Goal: Connect with others: Connect with others

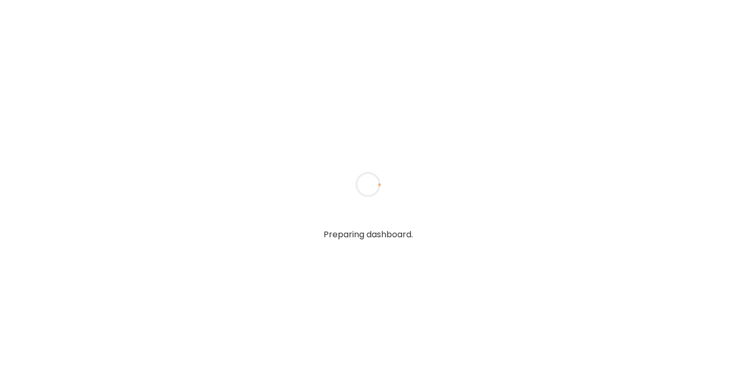
type textarea "**********"
type input "**********"
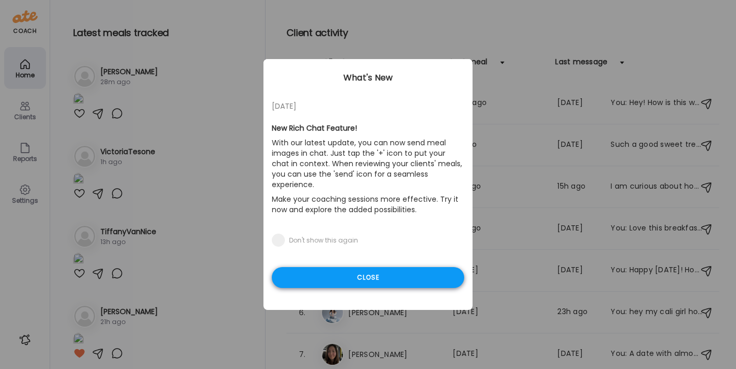
type input "**********"
click at [324, 267] on div "Close" at bounding box center [368, 277] width 192 height 21
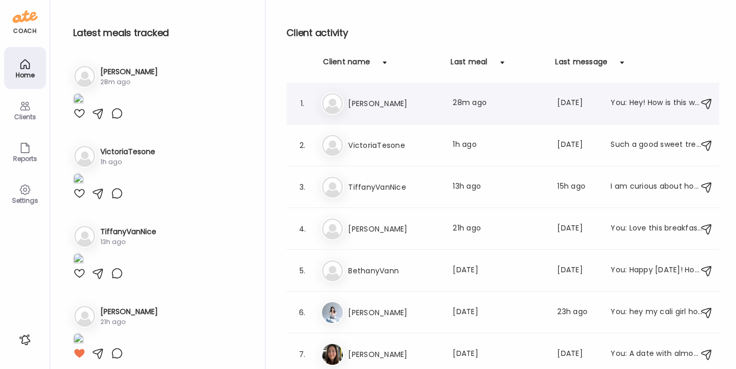
click at [375, 108] on h3 "[PERSON_NAME]" at bounding box center [394, 103] width 92 height 13
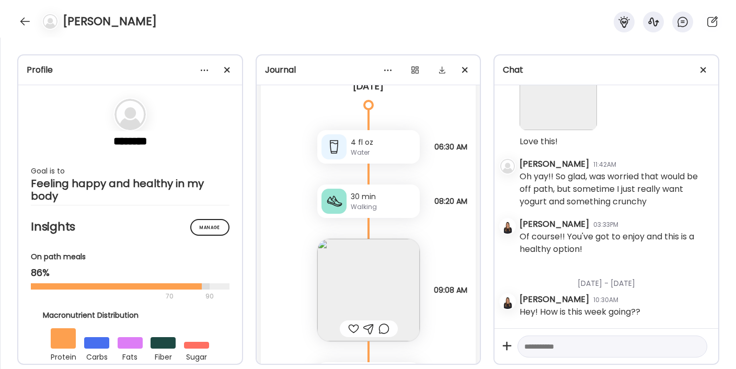
scroll to position [23916, 0]
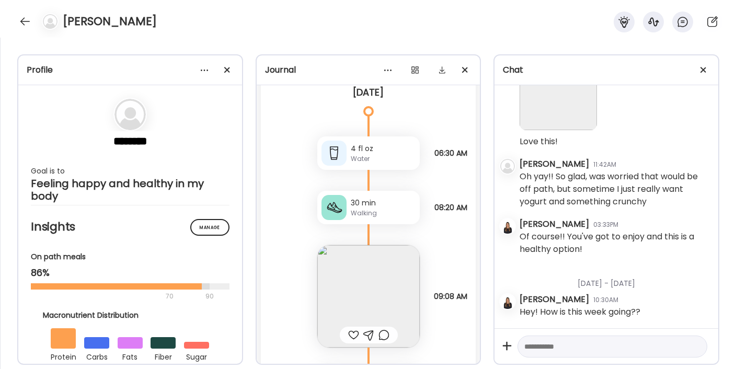
click at [351, 210] on div "Walking" at bounding box center [383, 213] width 65 height 9
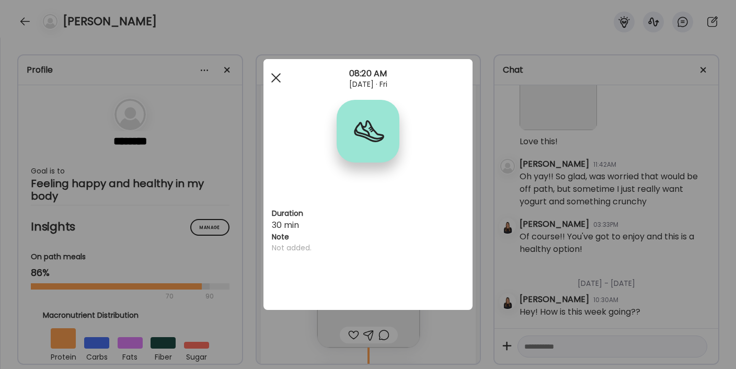
click at [276, 79] on div at bounding box center [276, 77] width 21 height 21
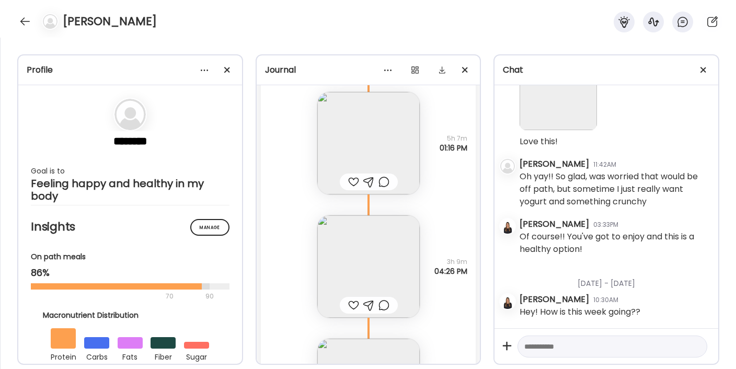
scroll to position [23379, 0]
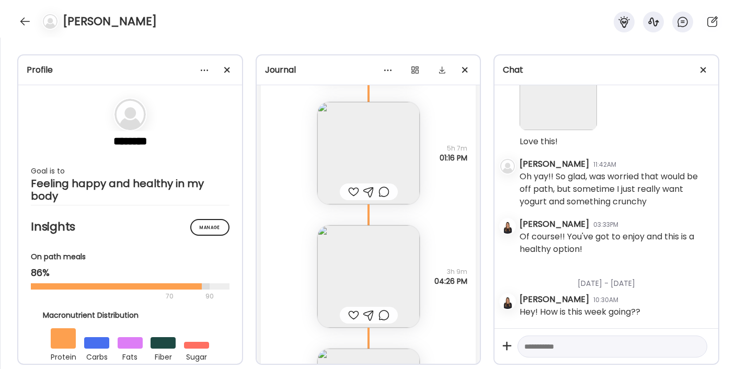
click at [372, 274] on img at bounding box center [368, 276] width 102 height 102
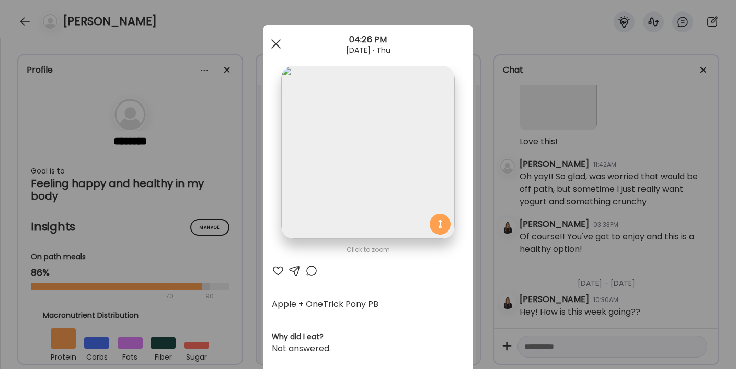
click at [275, 46] on div at bounding box center [276, 43] width 21 height 21
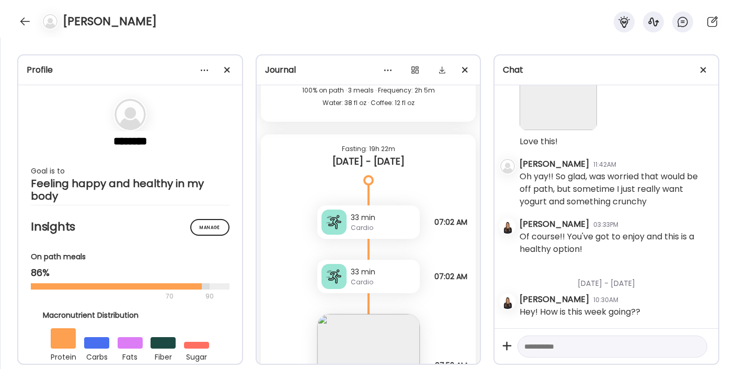
scroll to position [22664, 0]
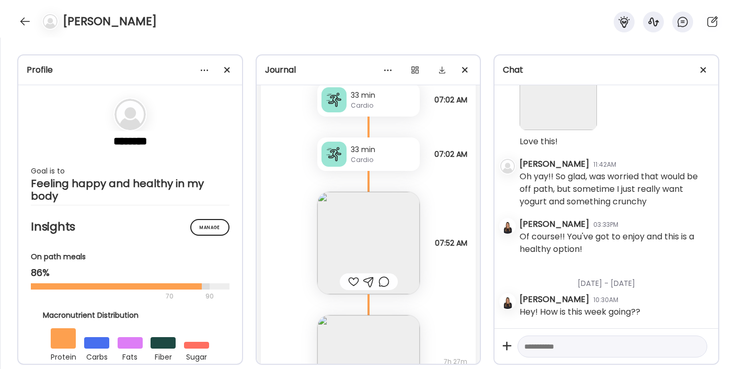
click at [370, 245] on img at bounding box center [368, 243] width 102 height 102
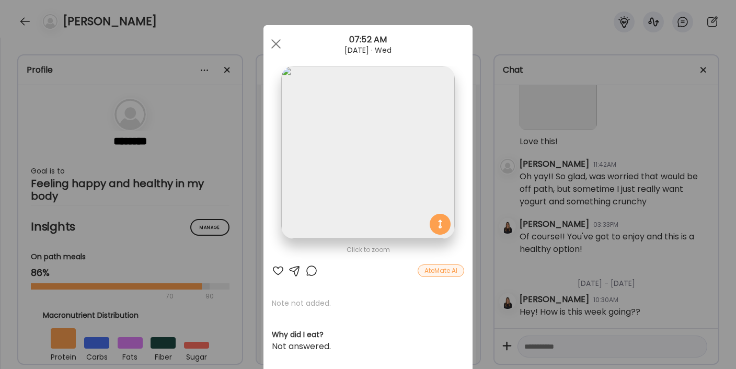
click at [277, 268] on div at bounding box center [278, 271] width 13 height 13
click at [277, 42] on span at bounding box center [275, 43] width 9 height 9
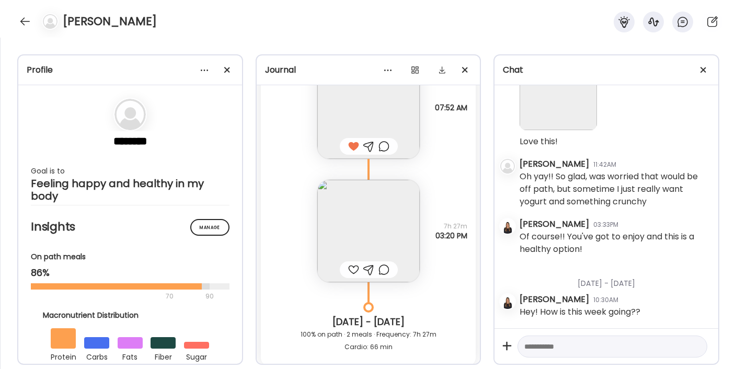
scroll to position [22800, 0]
click at [360, 219] on img at bounding box center [368, 230] width 102 height 102
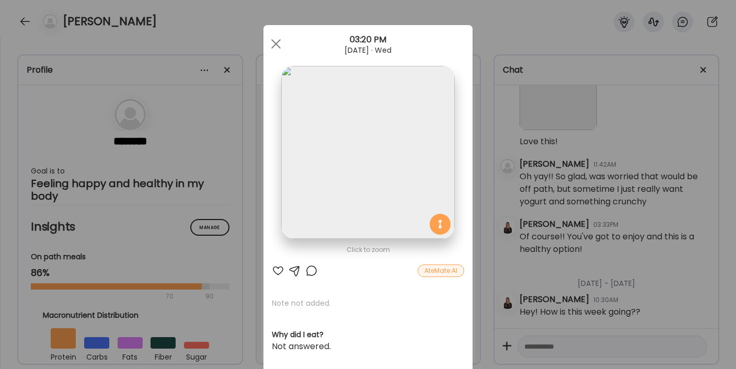
click at [276, 273] on div at bounding box center [278, 271] width 13 height 13
click at [280, 39] on span at bounding box center [275, 43] width 9 height 9
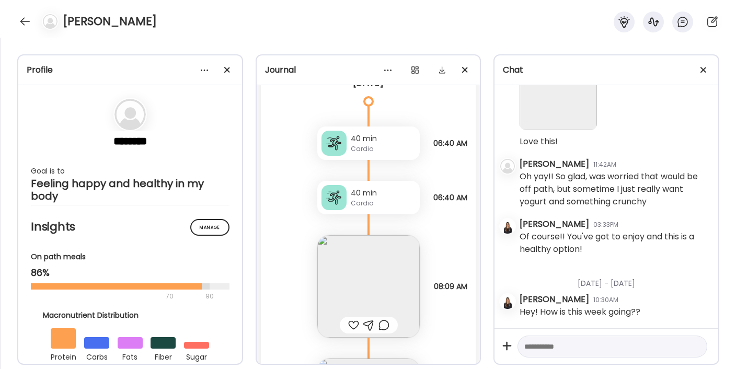
scroll to position [23125, 0]
click at [375, 281] on img at bounding box center [368, 284] width 102 height 102
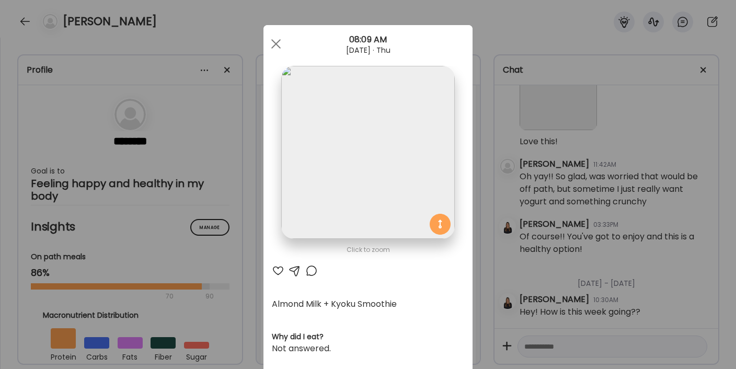
click at [277, 269] on div at bounding box center [278, 271] width 13 height 13
click at [277, 42] on span at bounding box center [275, 43] width 9 height 9
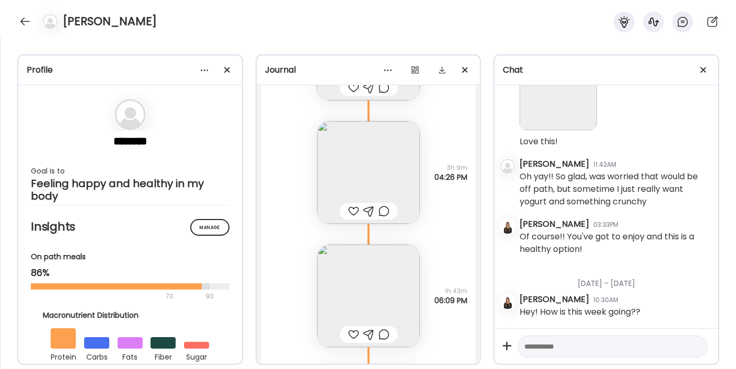
scroll to position [23496, 0]
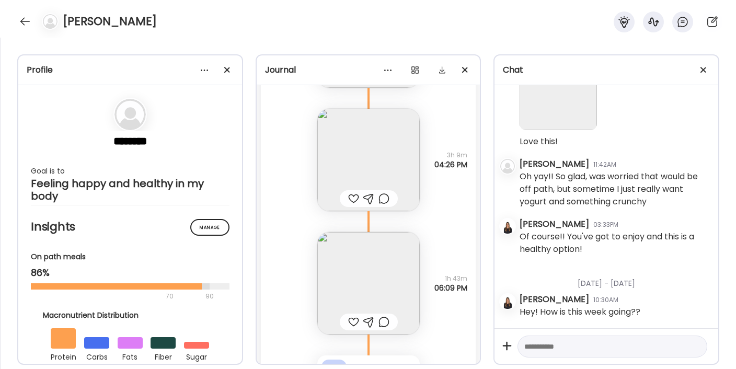
click at [350, 205] on div at bounding box center [353, 198] width 11 height 13
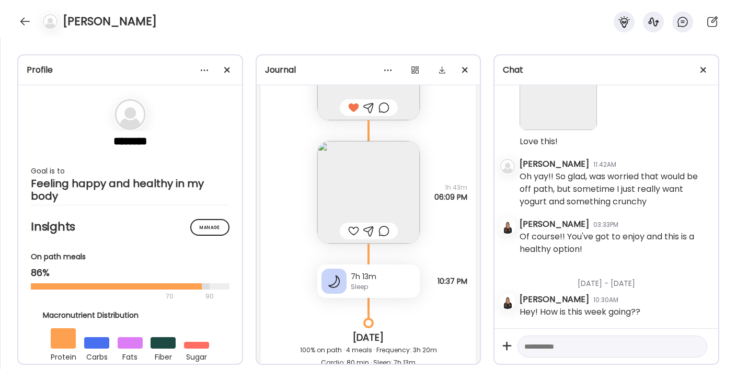
scroll to position [23588, 0]
click at [337, 178] on img at bounding box center [368, 192] width 102 height 102
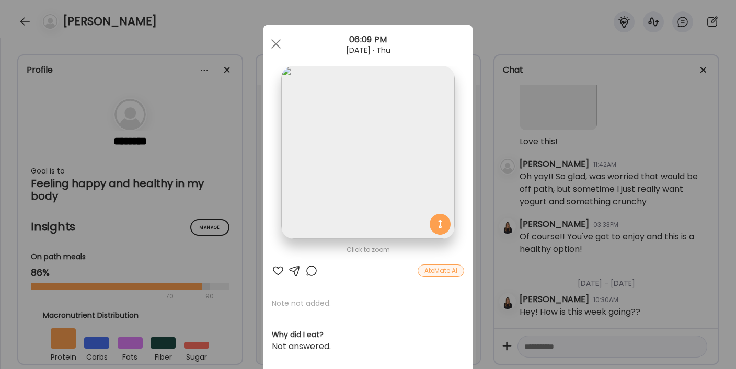
click at [274, 271] on div at bounding box center [278, 271] width 13 height 13
click at [274, 39] on div at bounding box center [276, 43] width 21 height 21
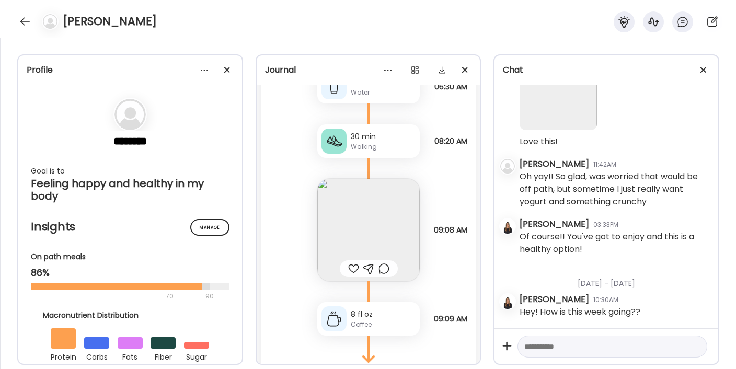
scroll to position [24002, 0]
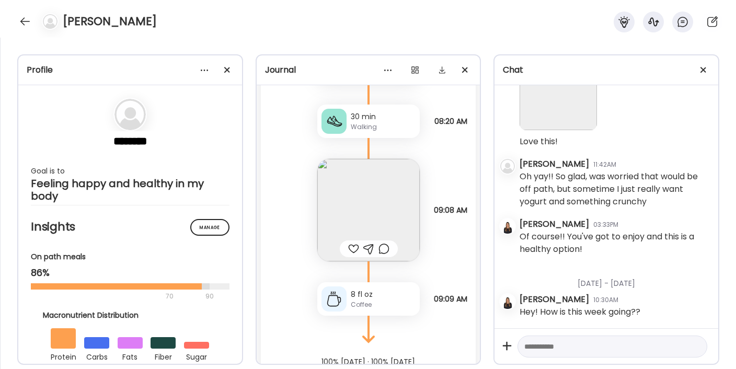
click at [352, 230] on img at bounding box center [368, 210] width 102 height 102
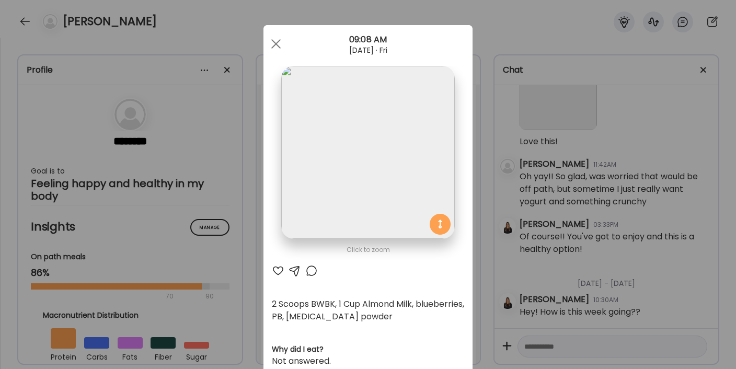
click at [274, 265] on div at bounding box center [278, 271] width 13 height 13
click at [272, 40] on div at bounding box center [276, 43] width 21 height 21
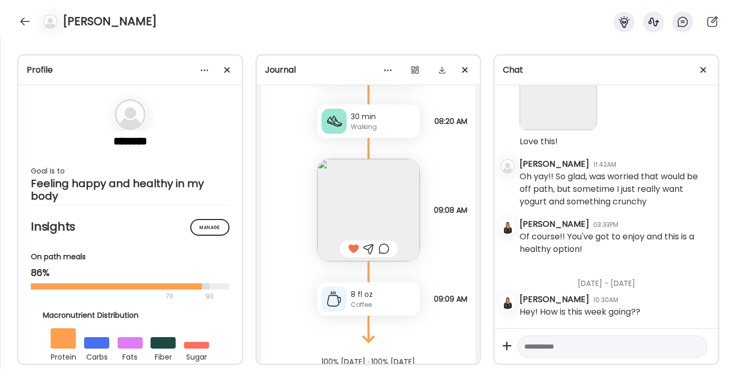
scroll to position [24054, 0]
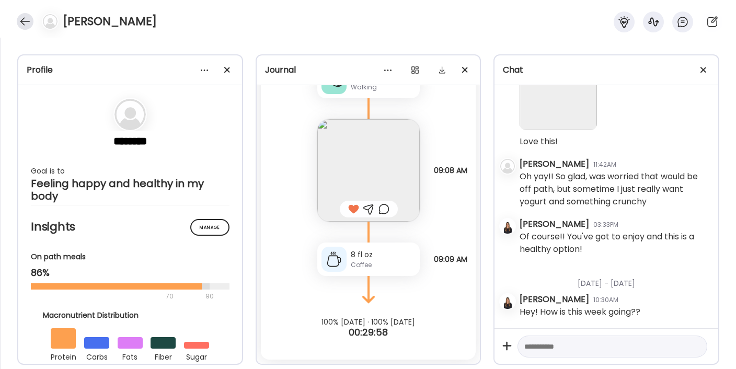
click at [28, 23] on div at bounding box center [25, 21] width 17 height 17
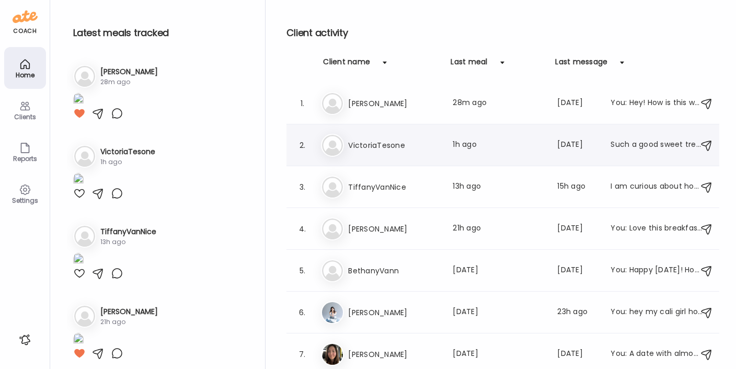
click at [361, 136] on div "Vi VictoriaTesone Last meal: 1h ago Last message: [DATE] Such a good sweet trea…" at bounding box center [504, 145] width 367 height 23
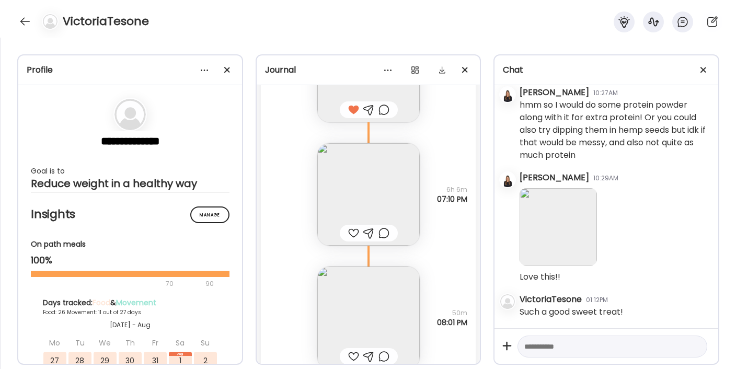
scroll to position [21984, 0]
click at [348, 232] on div at bounding box center [353, 231] width 11 height 13
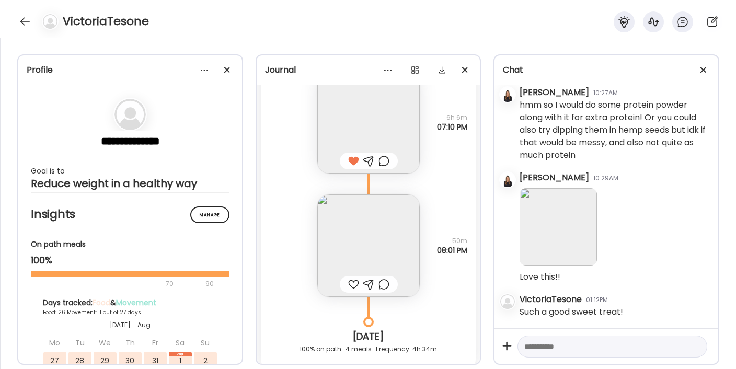
scroll to position [22056, 0]
click at [347, 232] on img at bounding box center [368, 244] width 102 height 102
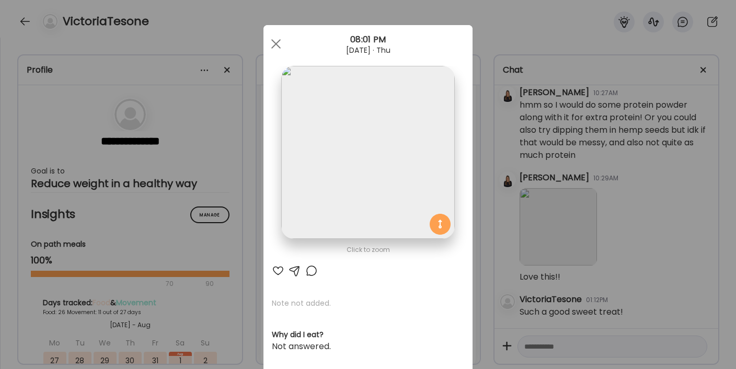
click at [272, 269] on div at bounding box center [278, 271] width 13 height 13
click at [271, 45] on span at bounding box center [275, 43] width 9 height 9
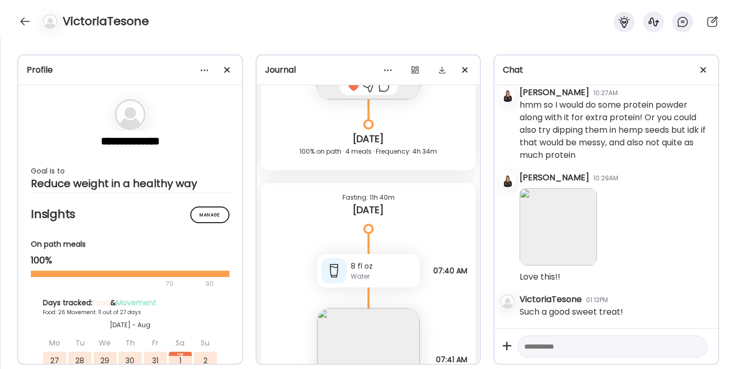
scroll to position [22388, 0]
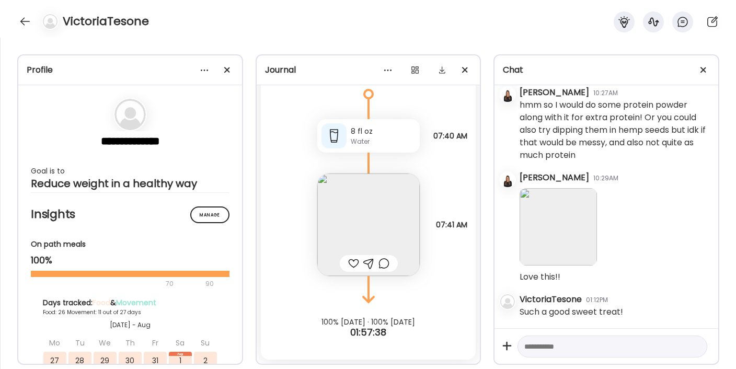
click at [336, 231] on img at bounding box center [368, 225] width 102 height 102
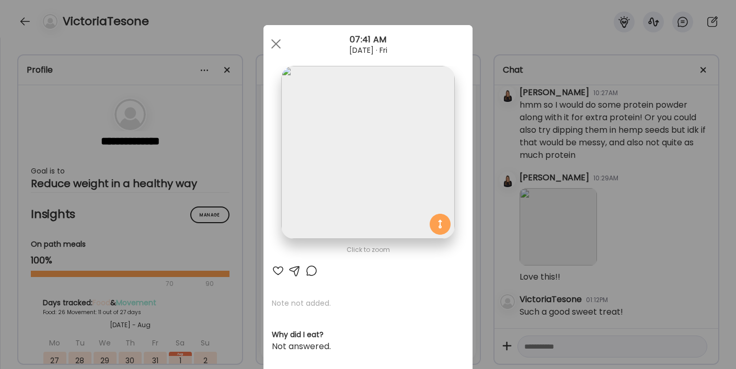
click at [276, 268] on div at bounding box center [278, 271] width 13 height 13
click at [274, 45] on span at bounding box center [275, 43] width 9 height 9
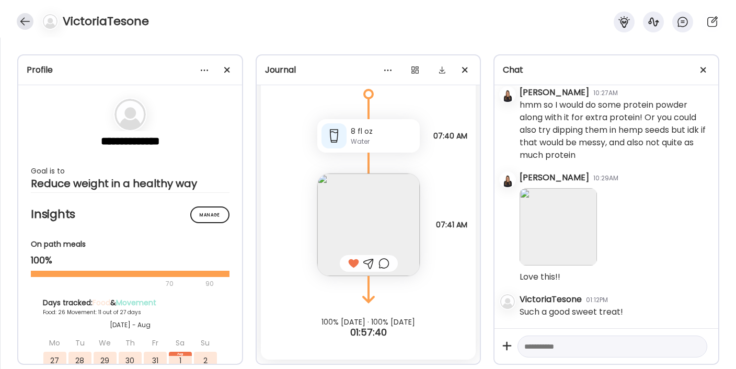
click at [22, 21] on div at bounding box center [25, 21] width 17 height 17
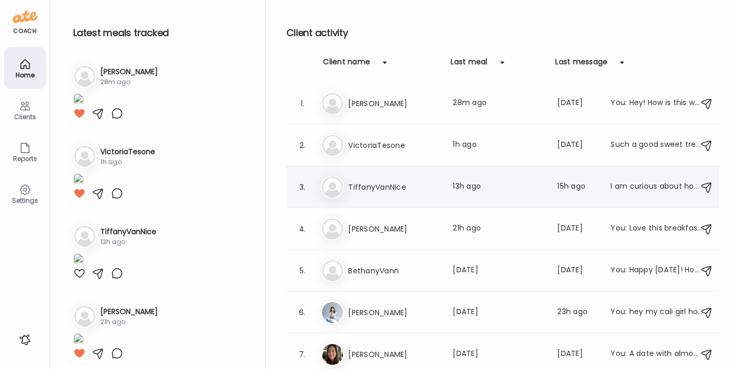
click at [359, 190] on h3 "TiffanyVanNice" at bounding box center [394, 187] width 92 height 13
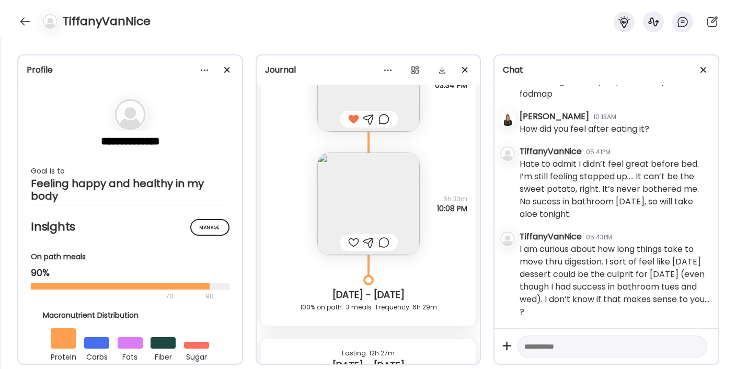
scroll to position [11076, 0]
click at [357, 187] on img at bounding box center [368, 205] width 102 height 102
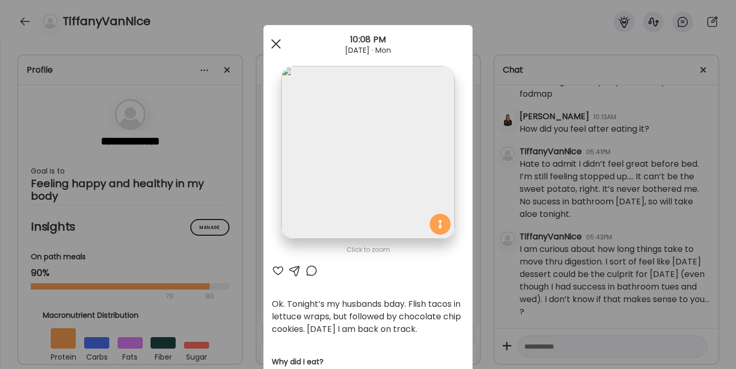
click at [271, 40] on span at bounding box center [275, 43] width 9 height 9
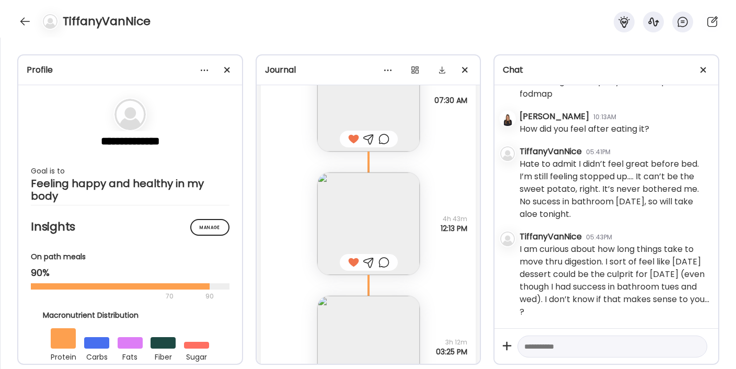
scroll to position [12556, 0]
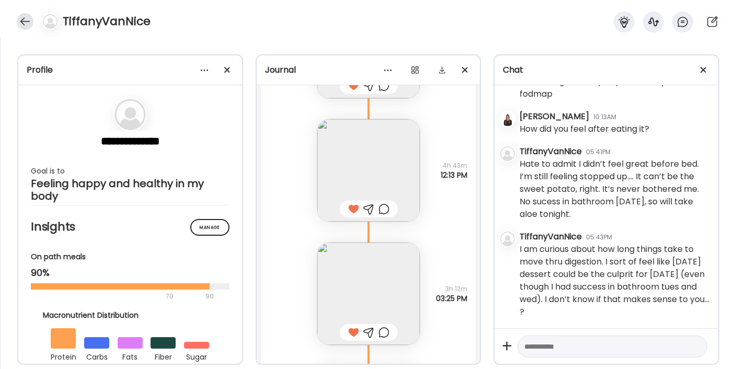
click at [20, 25] on div at bounding box center [25, 21] width 17 height 17
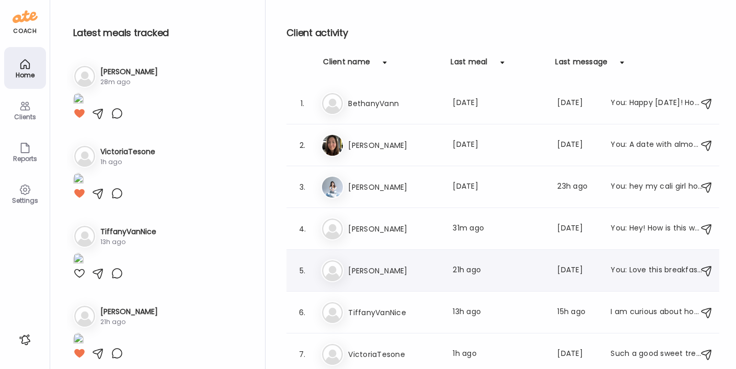
click at [377, 280] on div "[PERSON_NAME] Last meal: 21h ago Last message: [DATE] You: Love this breakfast!" at bounding box center [504, 270] width 367 height 23
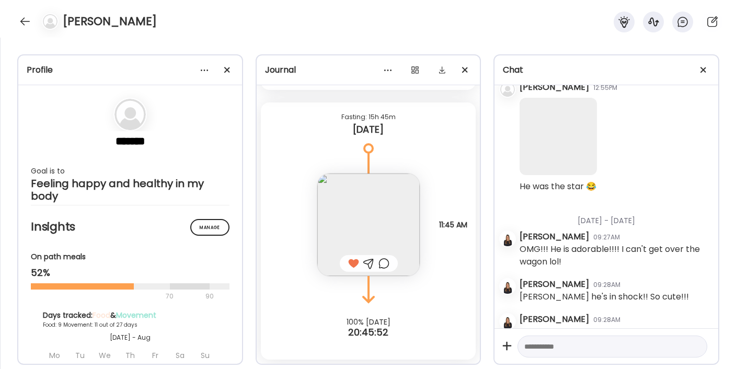
scroll to position [19117, 0]
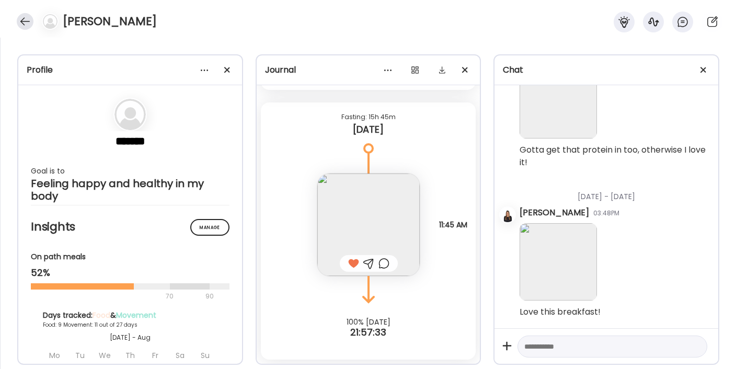
click at [28, 20] on div at bounding box center [25, 21] width 17 height 17
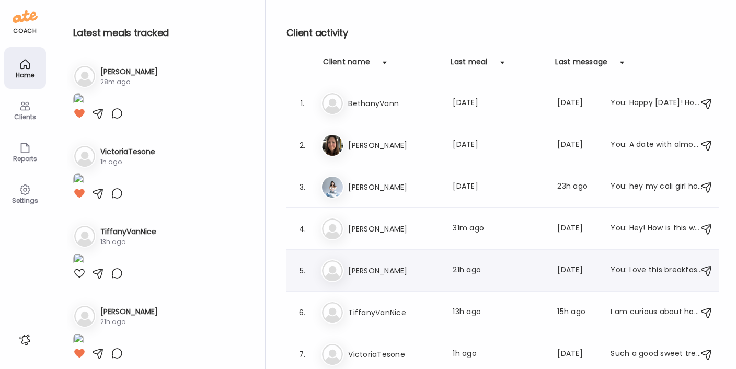
scroll to position [1, 0]
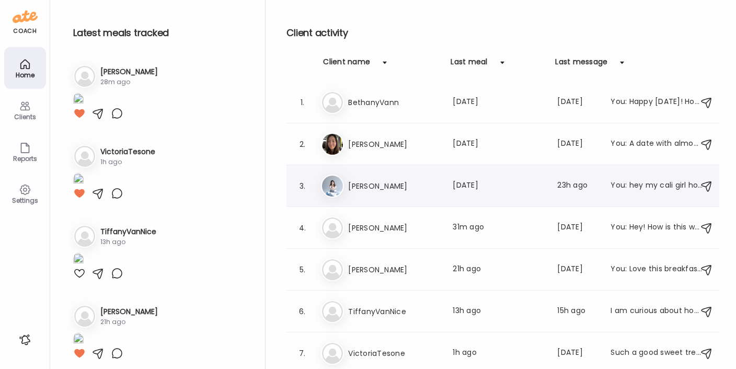
click at [372, 175] on div "Ka [PERSON_NAME] Last meal: [DATE] Last message: 23h ago You: hey my cali girl …" at bounding box center [504, 186] width 367 height 23
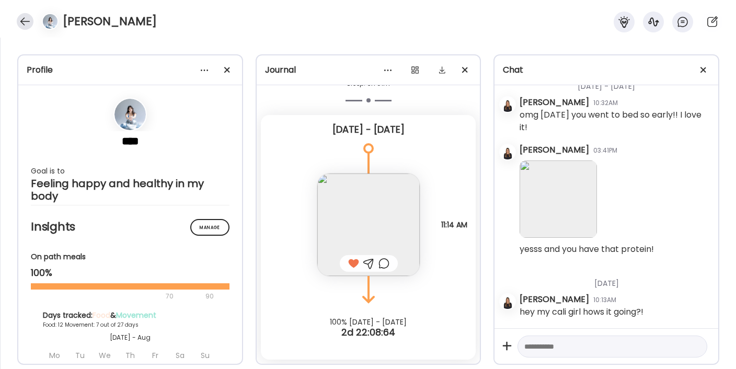
scroll to position [25820, 0]
click at [26, 23] on div at bounding box center [25, 21] width 17 height 17
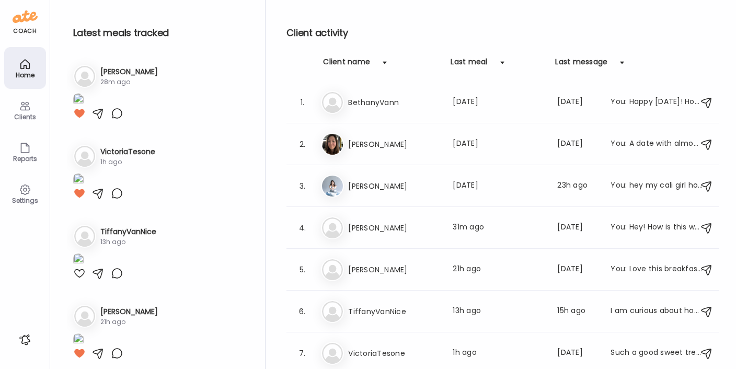
scroll to position [0, 0]
